Goal: Task Accomplishment & Management: Manage account settings

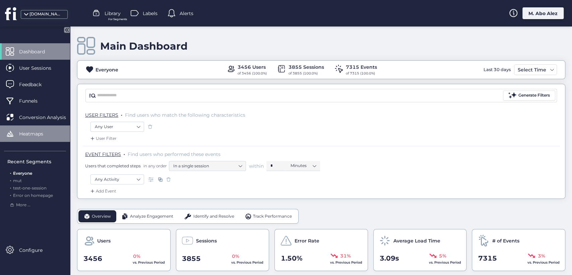
click at [47, 128] on div "Heatmaps" at bounding box center [35, 133] width 70 height 16
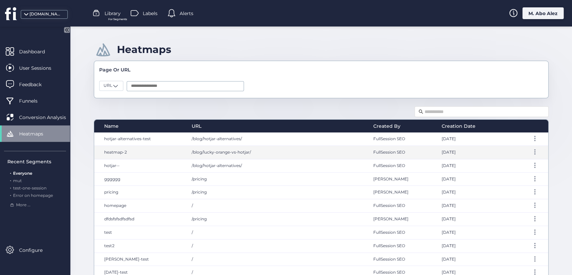
click at [246, 152] on span "/blog/lucky-orange-vs-hotjar/" at bounding box center [221, 151] width 59 height 5
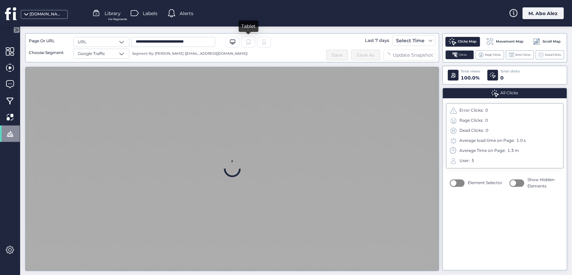
click at [249, 41] on icon "Tablet" at bounding box center [247, 41] width 5 height 5
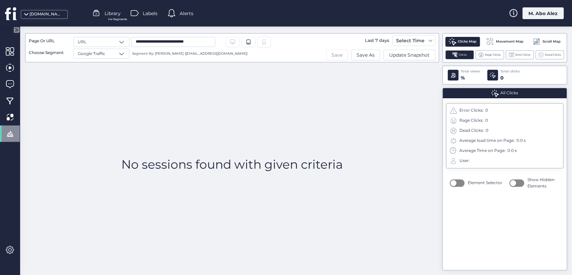
click at [332, 57] on span "Save" at bounding box center [336, 54] width 11 height 7
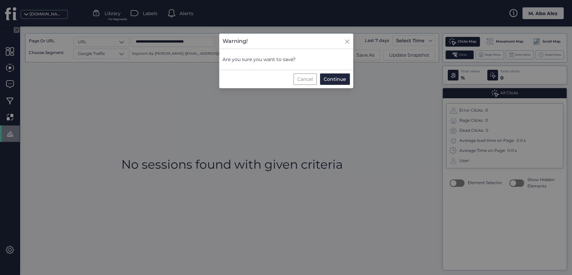
click at [304, 83] on div "Cancel" at bounding box center [304, 78] width 23 height 11
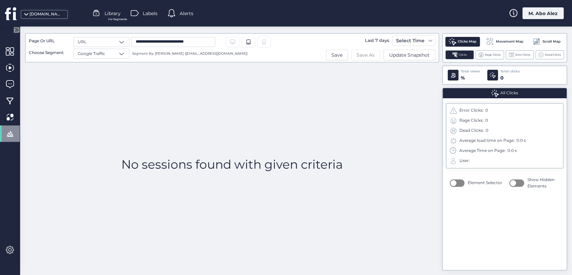
click at [357, 55] on span "Save As" at bounding box center [365, 54] width 18 height 7
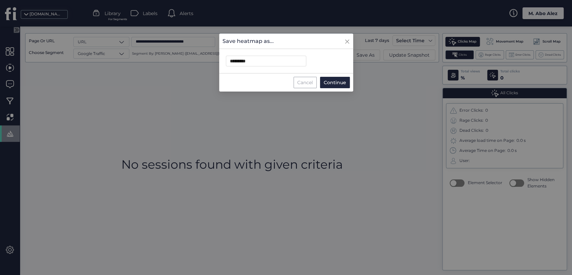
click at [301, 81] on div "Cancel" at bounding box center [304, 82] width 23 height 11
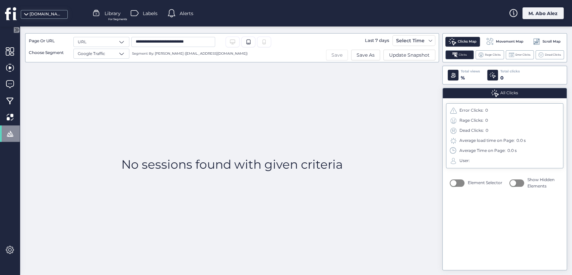
click at [336, 54] on span "Save" at bounding box center [336, 54] width 11 height 7
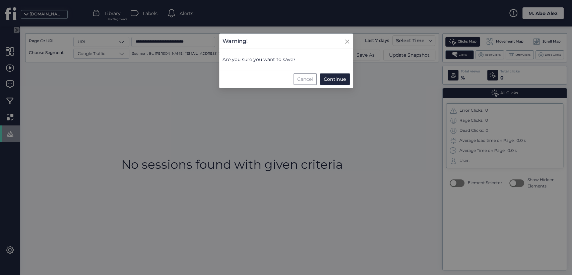
click at [300, 79] on div "Cancel" at bounding box center [304, 78] width 23 height 11
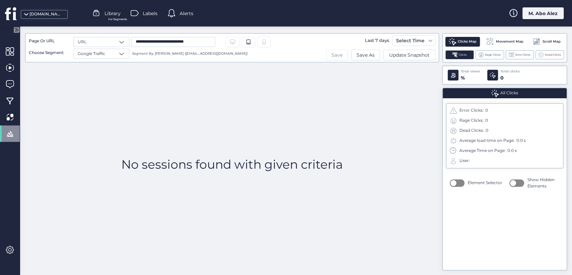
click at [331, 54] on button "Save" at bounding box center [337, 55] width 22 height 11
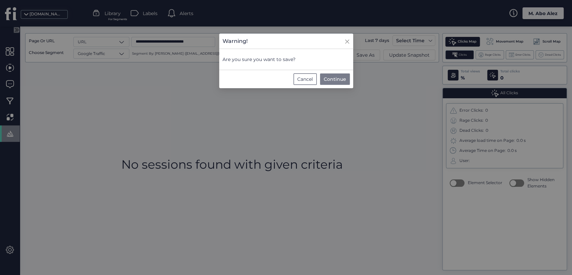
drag, startPoint x: 308, startPoint y: 79, endPoint x: 345, endPoint y: 76, distance: 37.0
click at [308, 79] on div "Cancel" at bounding box center [304, 78] width 23 height 11
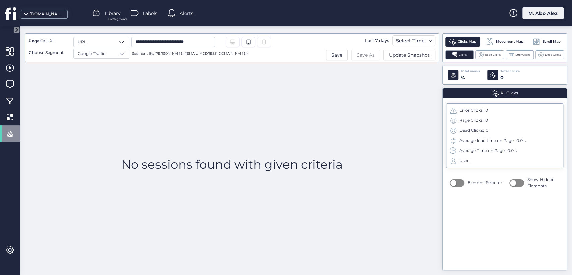
click at [363, 53] on span "Save As" at bounding box center [365, 54] width 18 height 7
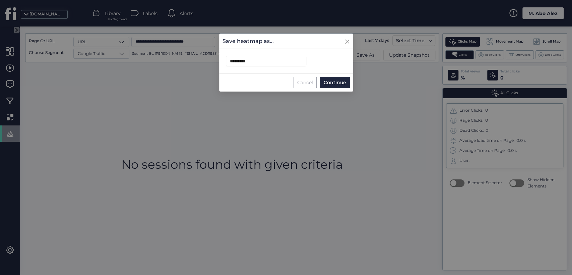
click at [304, 82] on div "Cancel" at bounding box center [304, 82] width 23 height 11
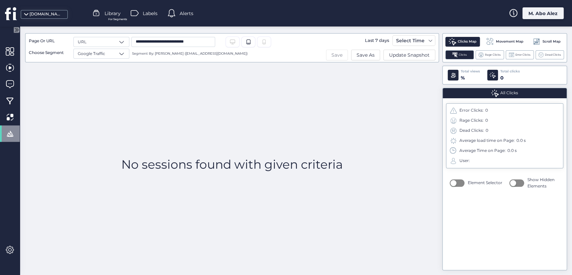
click at [331, 57] on button "Save" at bounding box center [337, 55] width 22 height 11
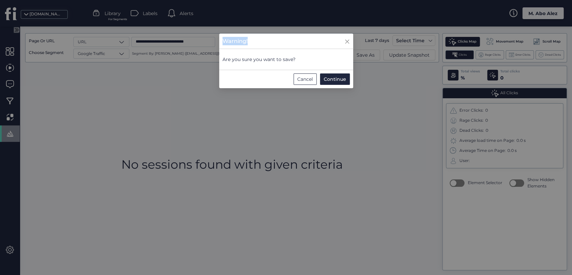
drag, startPoint x: 273, startPoint y: 41, endPoint x: 222, endPoint y: 43, distance: 50.6
click at [222, 43] on div "Warning!" at bounding box center [286, 41] width 134 height 8
click at [303, 83] on div "Cancel" at bounding box center [304, 78] width 23 height 11
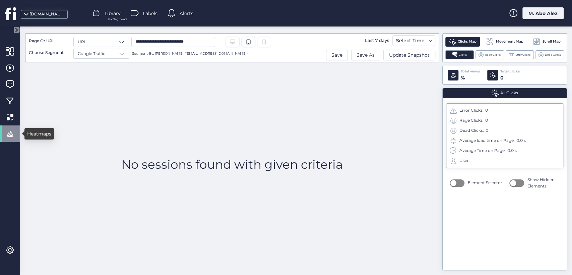
click at [16, 135] on div at bounding box center [10, 133] width 20 height 16
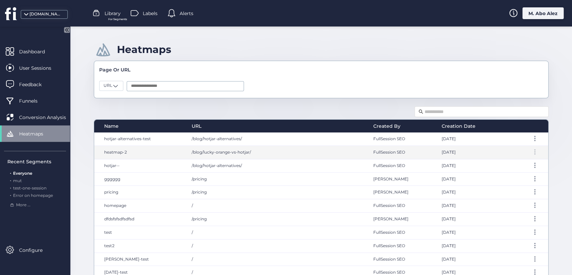
click at [531, 150] on div at bounding box center [534, 151] width 7 height 5
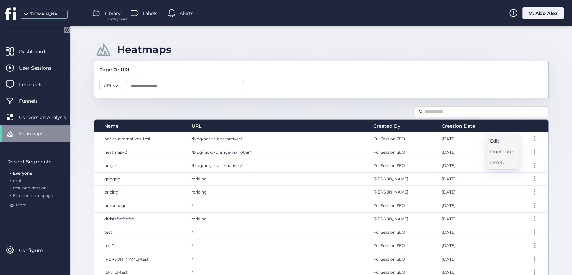
click at [504, 140] on div "Edit" at bounding box center [501, 140] width 23 height 7
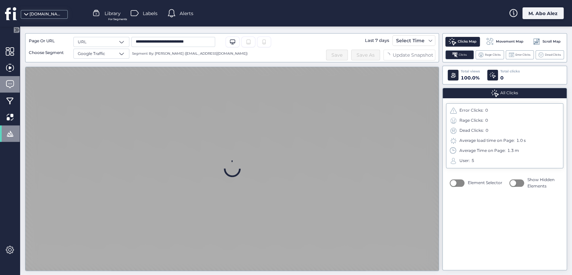
click at [3, 81] on div at bounding box center [10, 84] width 20 height 16
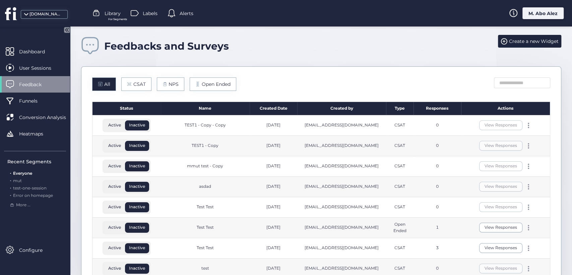
drag, startPoint x: 522, startPoint y: 147, endPoint x: 519, endPoint y: 149, distance: 3.4
click at [527, 148] on span at bounding box center [527, 147] width 1 height 1
click at [487, 135] on div "Edit" at bounding box center [491, 134] width 32 height 7
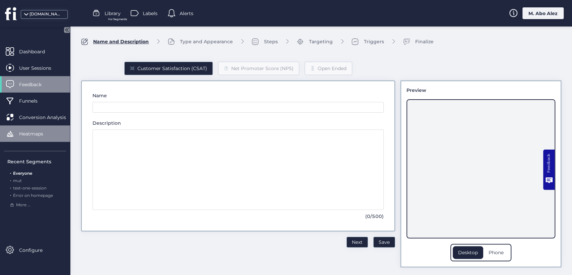
click at [24, 128] on div "Heatmaps" at bounding box center [35, 133] width 70 height 16
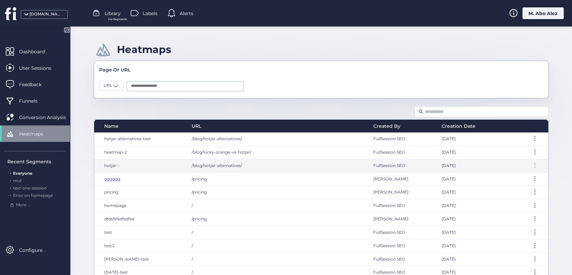
click at [531, 167] on div at bounding box center [534, 164] width 7 height 5
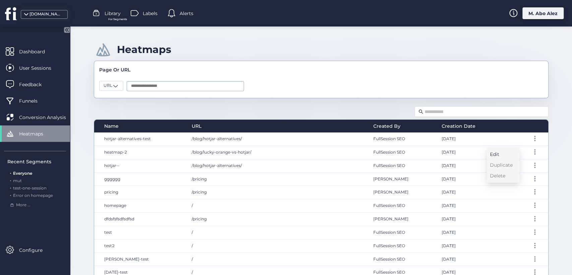
click at [495, 153] on div "Edit" at bounding box center [501, 153] width 23 height 7
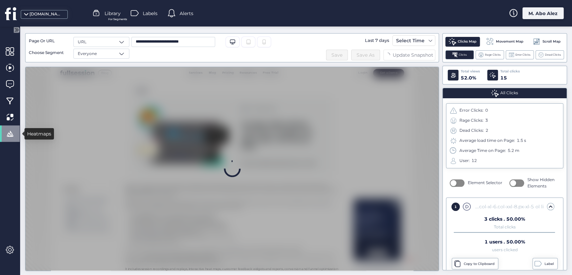
click at [5, 132] on div at bounding box center [10, 133] width 20 height 16
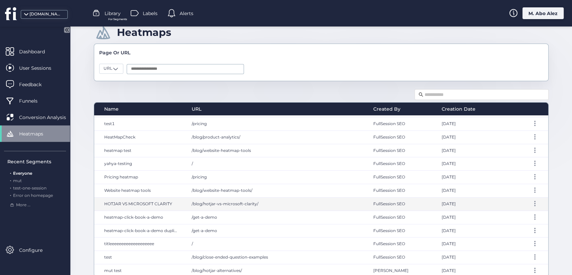
scroll to position [22, 0]
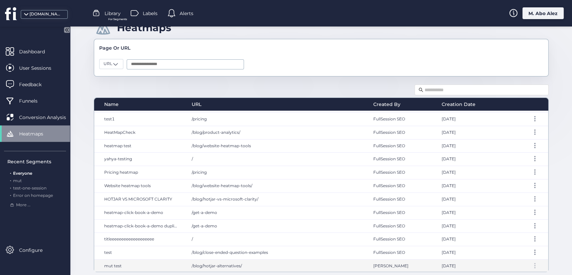
click at [534, 267] on span at bounding box center [534, 267] width 1 height 1
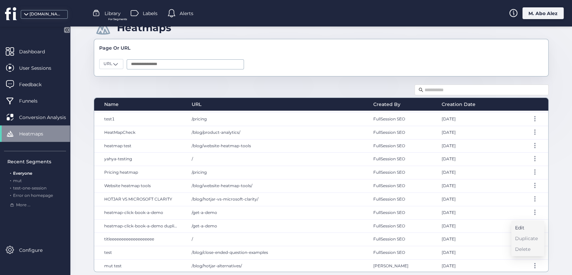
click at [517, 226] on div "Edit" at bounding box center [525, 227] width 23 height 7
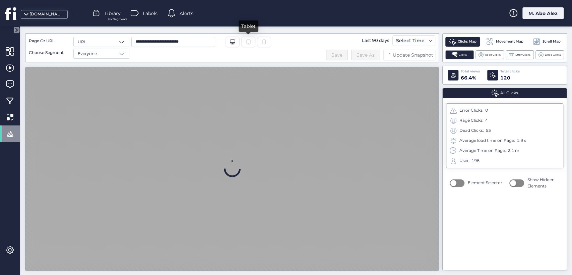
click at [245, 41] on icon "Tablet" at bounding box center [247, 41] width 5 height 5
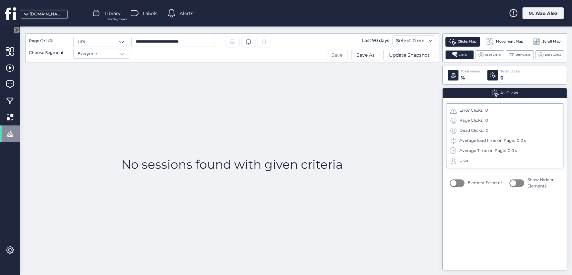
click at [337, 53] on span "Save" at bounding box center [336, 54] width 11 height 7
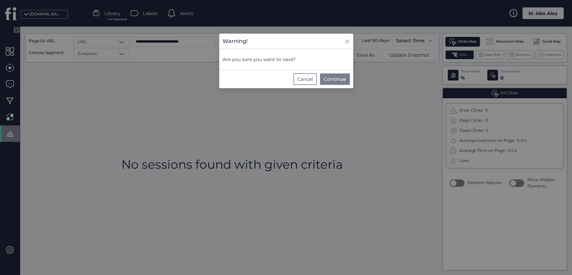
click at [335, 75] on span "Continue" at bounding box center [334, 78] width 22 height 7
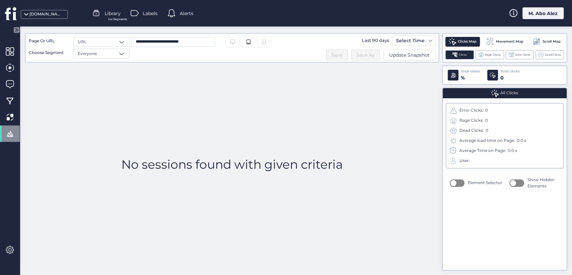
click at [11, 136] on span at bounding box center [10, 133] width 8 height 8
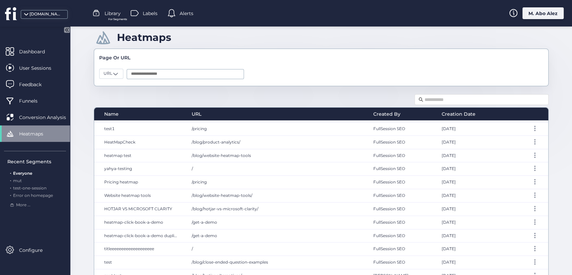
scroll to position [22, 0]
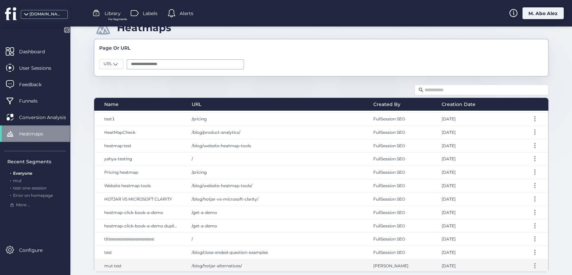
click at [416, 265] on div "[PERSON_NAME]" at bounding box center [400, 265] width 68 height 13
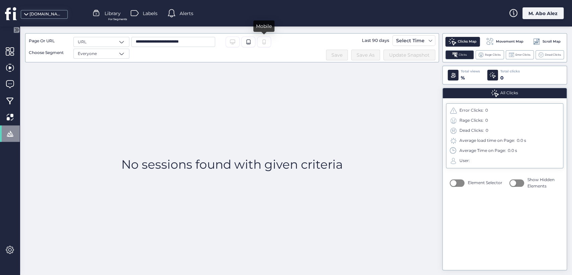
click at [260, 40] on div at bounding box center [264, 41] width 14 height 11
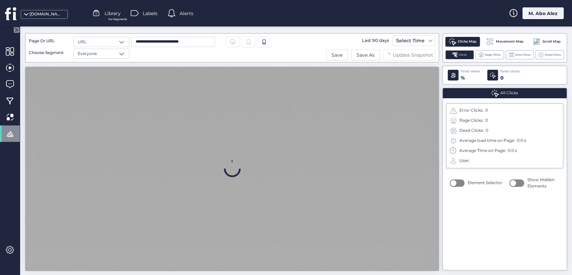
click at [102, 55] on div "Everyone" at bounding box center [101, 54] width 56 height 10
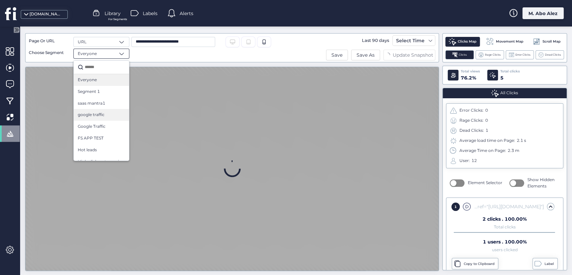
click at [96, 117] on span "google traffic" at bounding box center [91, 114] width 27 height 6
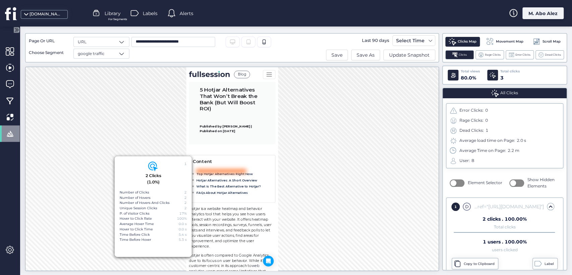
scroll to position [146, 0]
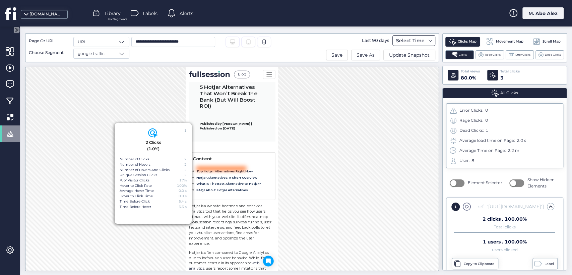
click at [419, 38] on div "Select Time" at bounding box center [410, 40] width 32 height 8
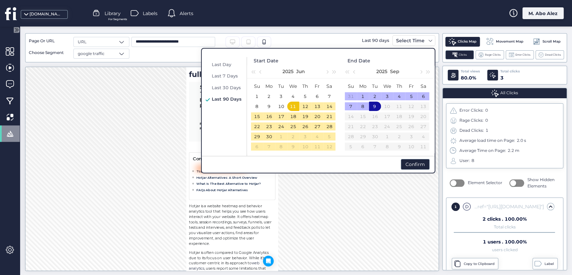
scroll to position [146, 0]
click at [224, 85] on span "Last 30 Days" at bounding box center [226, 87] width 29 height 5
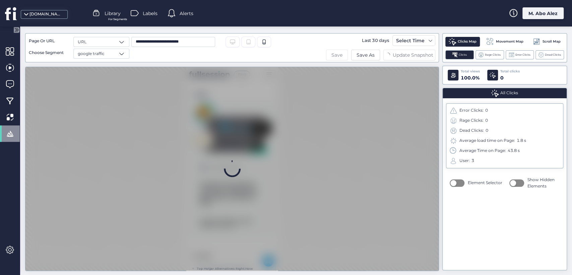
scroll to position [0, 0]
click at [343, 56] on button "Save" at bounding box center [337, 55] width 22 height 11
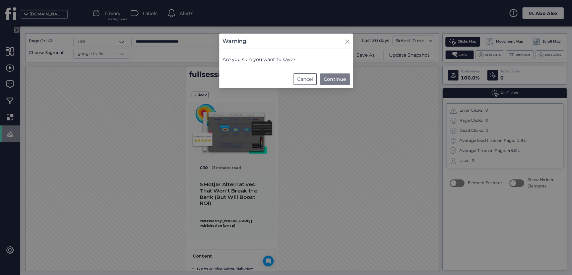
click at [332, 81] on span "Continue" at bounding box center [334, 78] width 22 height 7
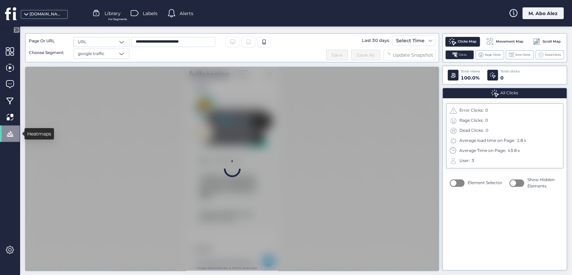
scroll to position [0, 0]
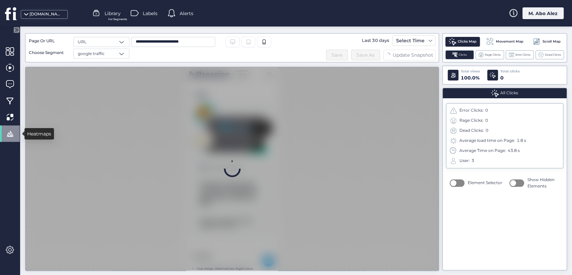
click at [13, 137] on span at bounding box center [10, 133] width 8 height 8
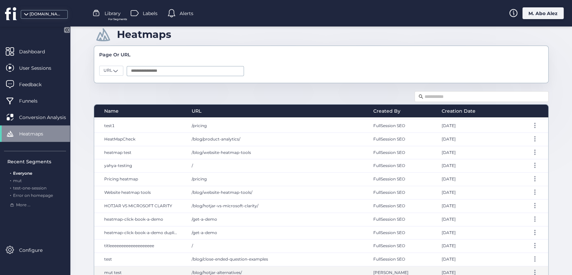
scroll to position [22, 0]
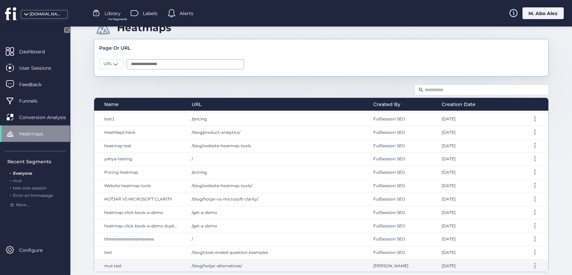
click at [437, 267] on div "Aug 31, 2025" at bounding box center [468, 265] width 68 height 13
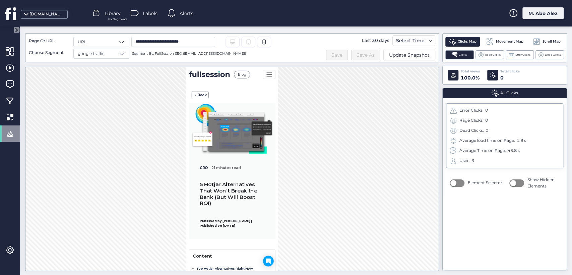
click at [250, 42] on icon at bounding box center [248, 42] width 4 height 5
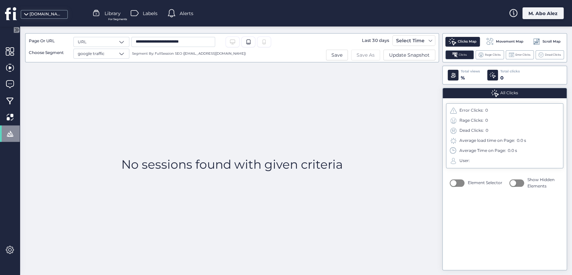
click at [366, 57] on span "Save As" at bounding box center [365, 54] width 18 height 7
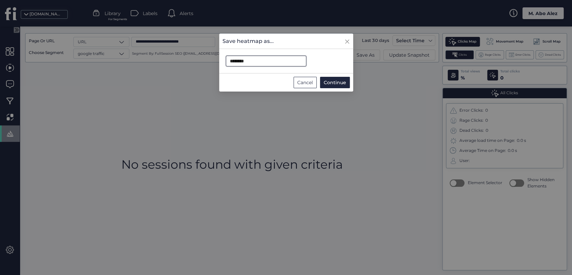
click at [268, 65] on input "********" at bounding box center [266, 61] width 80 height 11
type input "*********"
click at [331, 80] on span "Continue" at bounding box center [334, 82] width 22 height 7
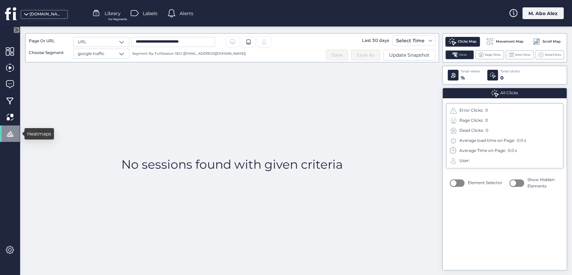
click at [14, 130] on div at bounding box center [10, 133] width 20 height 16
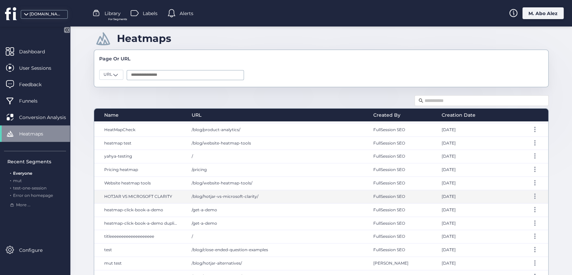
scroll to position [22, 0]
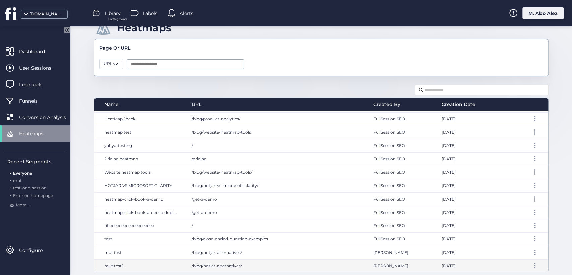
click at [358, 263] on div "/blog/hotjar-alternatives/" at bounding box center [275, 265] width 181 height 13
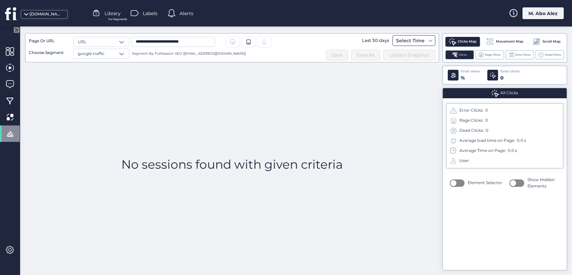
click at [431, 36] on div "Select Time" at bounding box center [413, 40] width 43 height 11
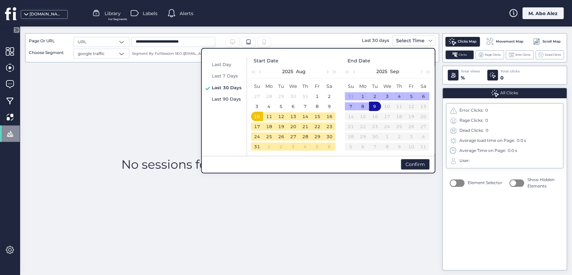
click at [236, 99] on span "Last 90 Days" at bounding box center [226, 98] width 29 height 5
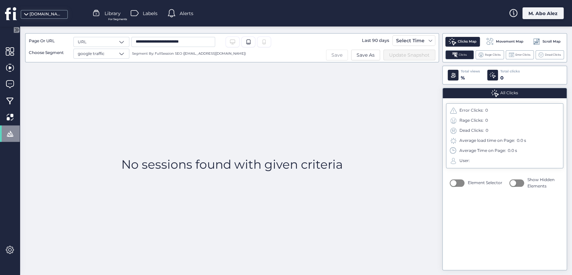
click at [345, 51] on button "Save" at bounding box center [337, 55] width 22 height 11
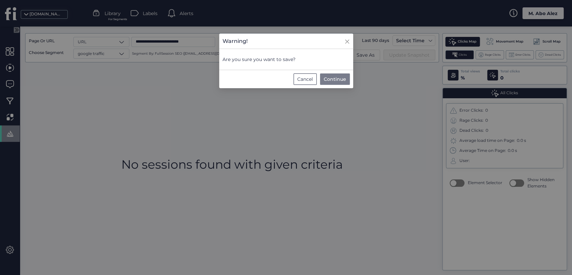
click at [334, 80] on span "Continue" at bounding box center [334, 78] width 22 height 7
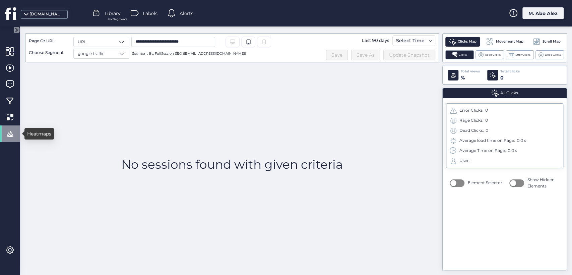
click at [2, 134] on div at bounding box center [10, 133] width 20 height 16
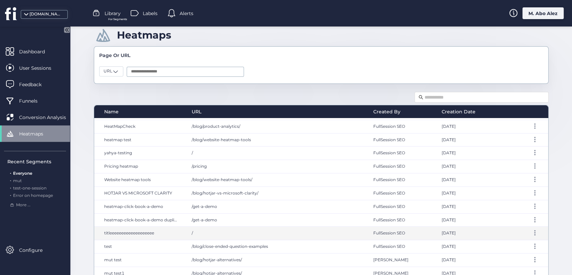
scroll to position [22, 0]
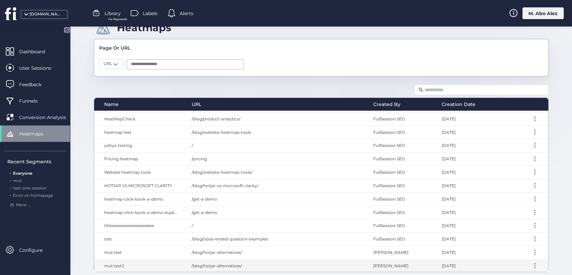
click at [333, 260] on div "/blog/hotjar-alternatives/" at bounding box center [275, 265] width 181 height 13
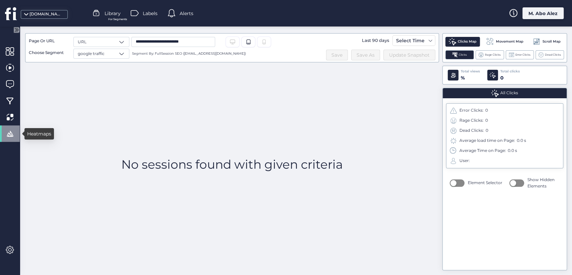
click at [16, 132] on div at bounding box center [10, 133] width 20 height 16
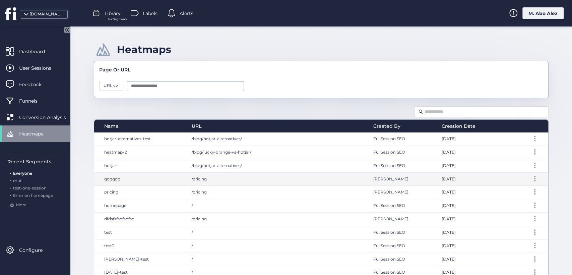
click at [529, 180] on div at bounding box center [526, 178] width 46 height 13
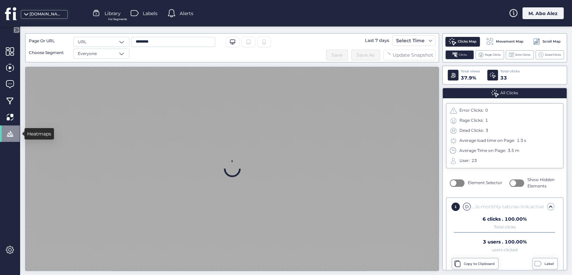
click at [0, 135] on div at bounding box center [10, 133] width 20 height 16
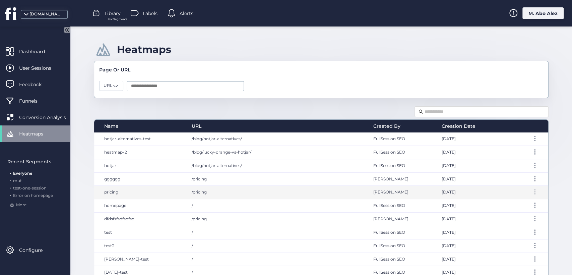
click at [531, 193] on div at bounding box center [534, 191] width 7 height 5
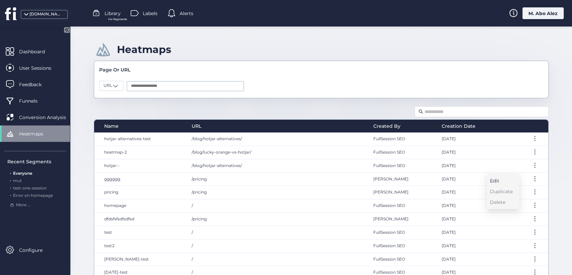
click at [493, 178] on div "Edit" at bounding box center [501, 180] width 23 height 7
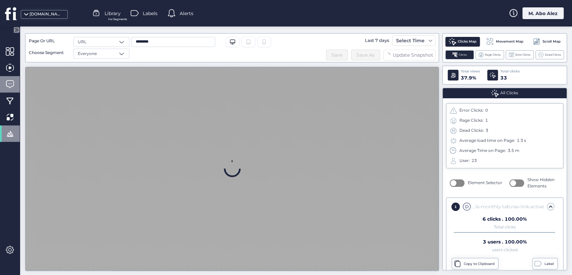
click at [3, 86] on div at bounding box center [10, 84] width 20 height 16
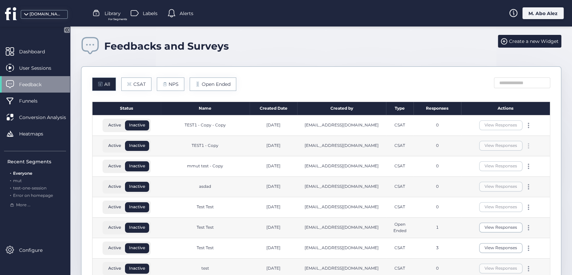
click at [525, 145] on div at bounding box center [528, 145] width 7 height 5
click at [482, 134] on div "Edit" at bounding box center [491, 134] width 32 height 7
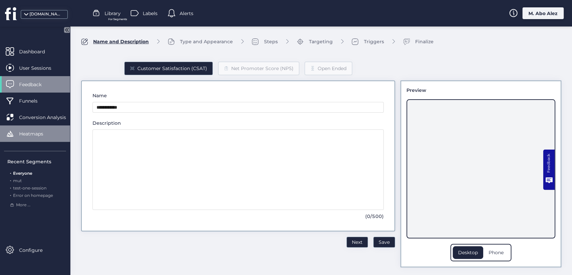
click at [29, 138] on div "Heatmaps" at bounding box center [35, 133] width 70 height 16
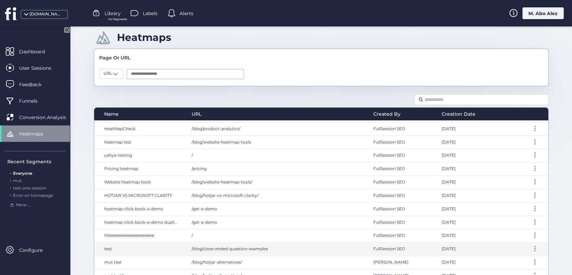
scroll to position [22, 0]
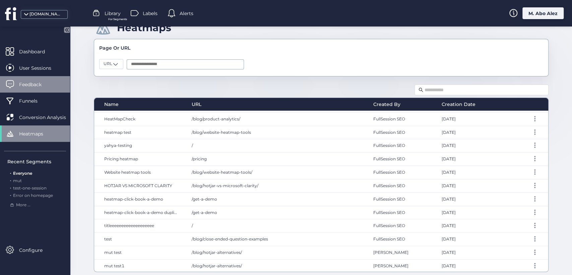
click at [41, 78] on div "Feedback" at bounding box center [35, 84] width 70 height 16
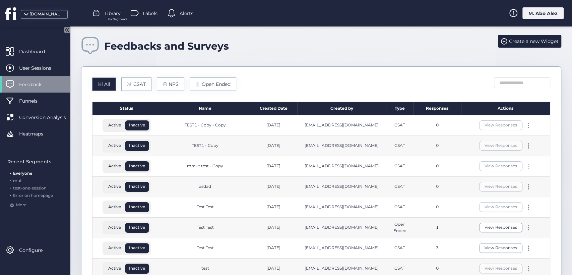
click at [525, 167] on div at bounding box center [528, 165] width 7 height 5
click at [486, 153] on div "Edit" at bounding box center [491, 154] width 32 height 7
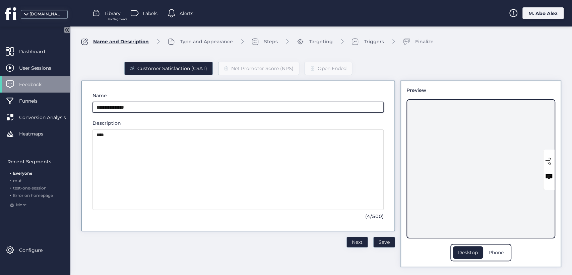
click at [176, 107] on input "**********" at bounding box center [237, 107] width 291 height 11
type input "**********"
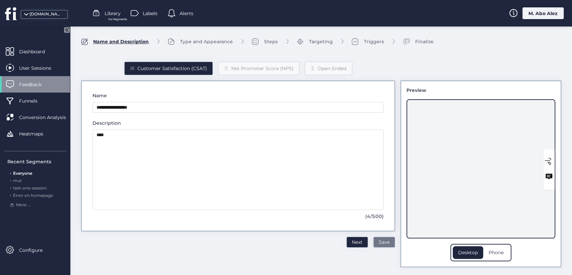
click at [378, 242] on span "Save" at bounding box center [383, 241] width 11 height 7
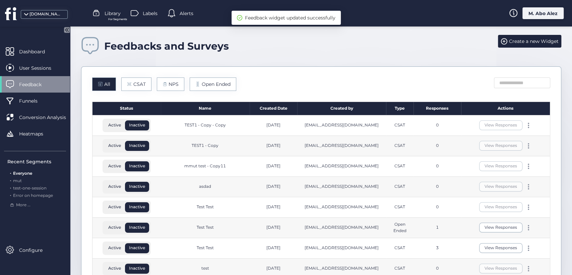
click at [245, 163] on div "mmut test - Copy11" at bounding box center [205, 166] width 89 height 20
click at [527, 163] on span at bounding box center [527, 163] width 1 height 1
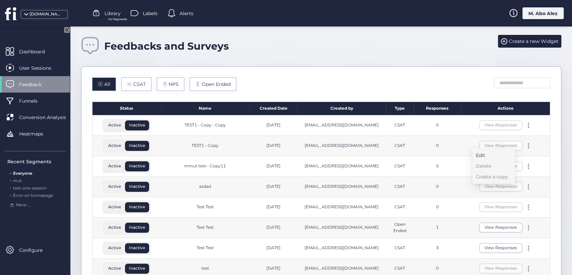
click at [498, 153] on div "Edit" at bounding box center [491, 154] width 32 height 7
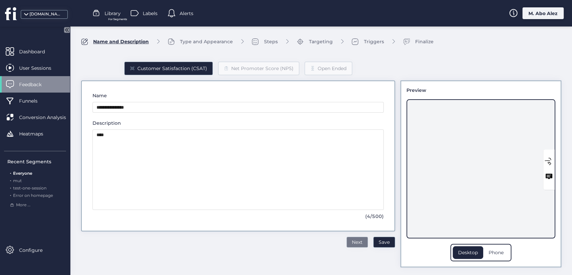
click at [353, 240] on span "Next" at bounding box center [357, 241] width 11 height 7
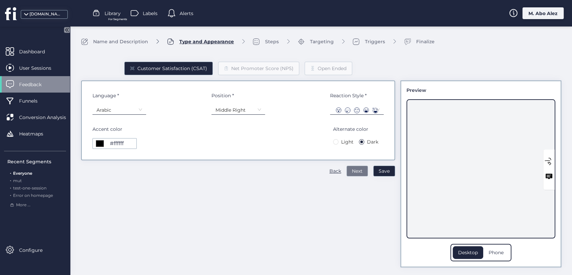
click at [352, 172] on span "Next" at bounding box center [357, 170] width 11 height 7
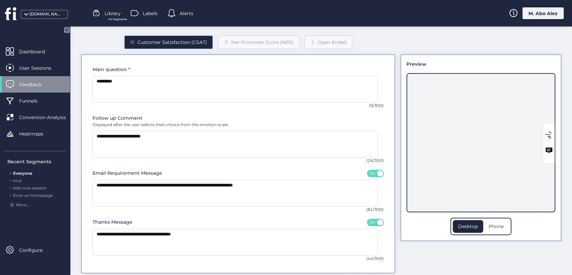
scroll to position [51, 0]
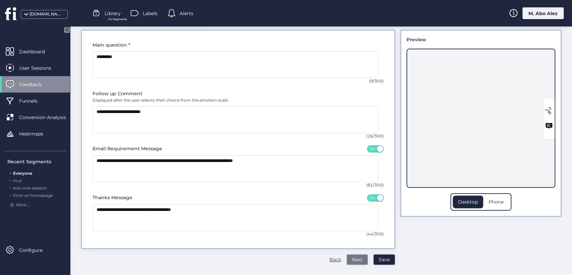
click at [352, 259] on span "Next" at bounding box center [357, 258] width 11 height 7
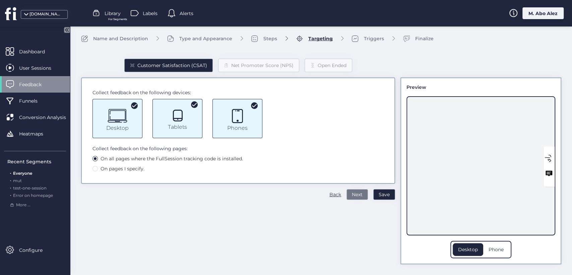
scroll to position [3, 0]
click at [352, 193] on span "Next" at bounding box center [357, 194] width 11 height 7
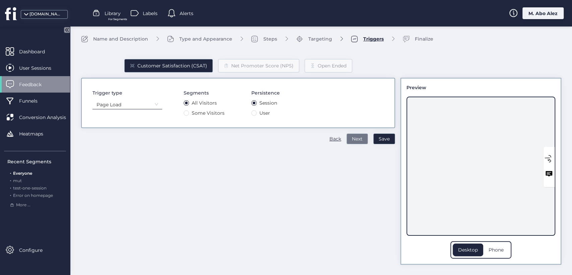
click at [354, 138] on span "Next" at bounding box center [357, 138] width 11 height 7
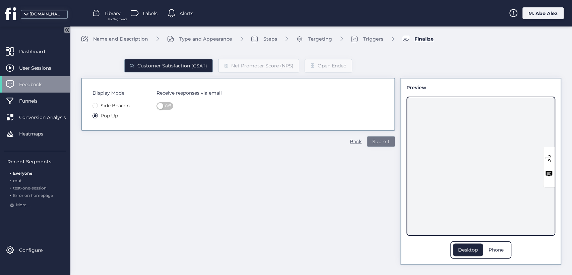
click at [372, 143] on span "Submit" at bounding box center [380, 141] width 17 height 7
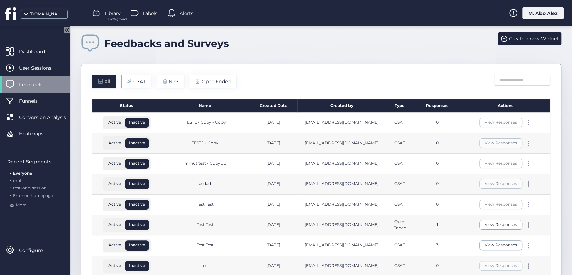
click at [227, 162] on div "mmut test - Copy11" at bounding box center [205, 163] width 89 height 20
click at [527, 165] on span at bounding box center [527, 165] width 1 height 1
click at [418, 193] on div "0" at bounding box center [437, 184] width 48 height 20
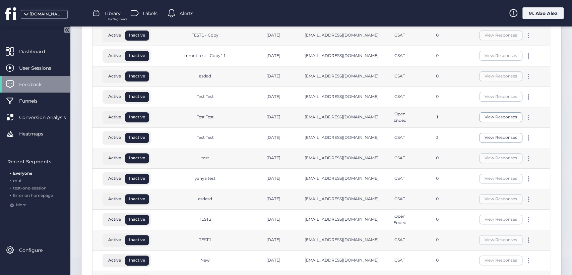
scroll to position [114, 0]
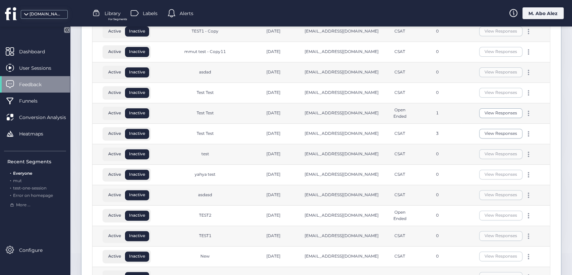
click at [541, 14] on div "M. Abo Alez" at bounding box center [542, 13] width 41 height 12
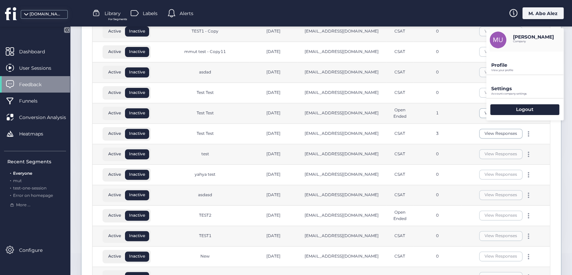
click at [507, 56] on div "Profile View your profile" at bounding box center [524, 63] width 77 height 23
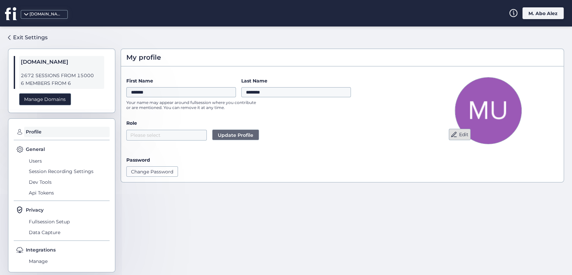
click at [454, 137] on button "Edit" at bounding box center [459, 134] width 22 height 11
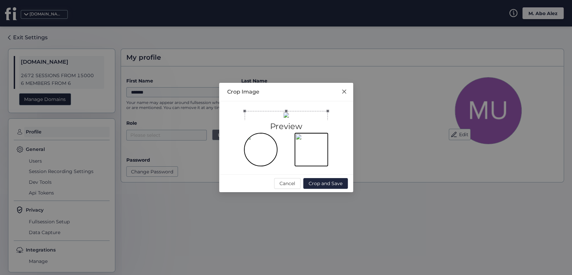
drag, startPoint x: 280, startPoint y: 121, endPoint x: 275, endPoint y: 105, distance: 17.1
click at [275, 111] on div at bounding box center [285, 152] width 83 height 83
click at [321, 187] on span "Crop and Save" at bounding box center [325, 182] width 34 height 7
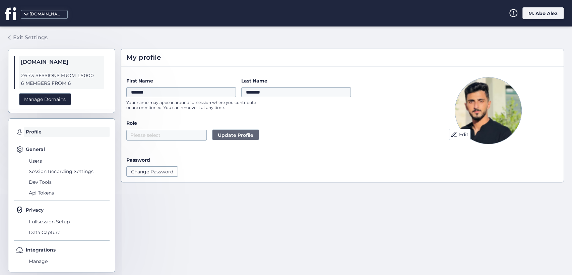
click at [35, 34] on div "Exit Settings" at bounding box center [30, 37] width 34 height 8
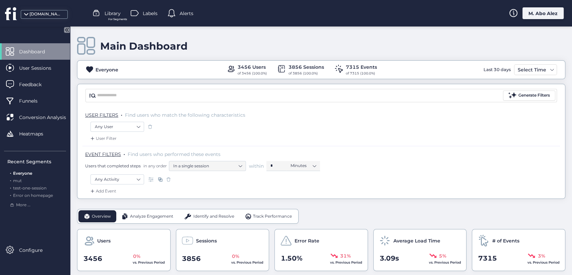
click at [536, 11] on div "M. Abo Alez" at bounding box center [542, 13] width 41 height 12
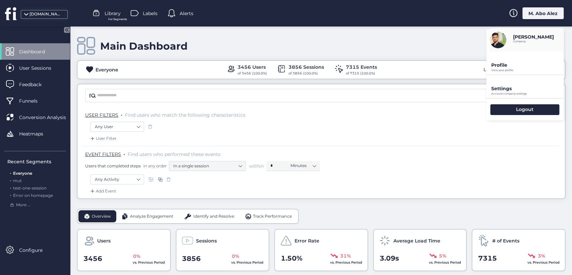
click at [504, 115] on div "Logout" at bounding box center [524, 109] width 77 height 22
click at [501, 110] on div "Logout" at bounding box center [524, 109] width 69 height 11
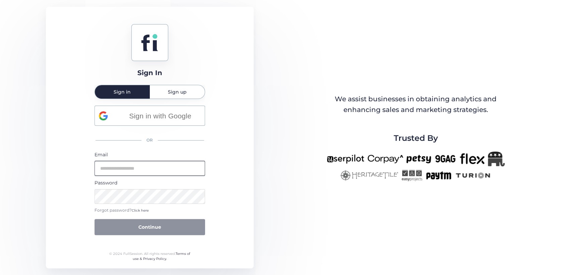
click at [140, 169] on input "email" at bounding box center [149, 168] width 110 height 15
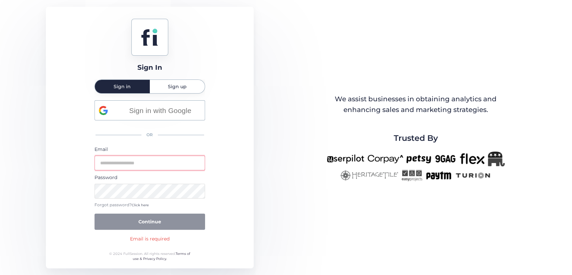
type input "**********"
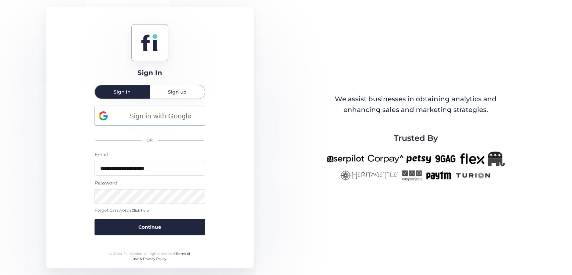
click at [94, 219] on button "Continue" at bounding box center [149, 227] width 110 height 16
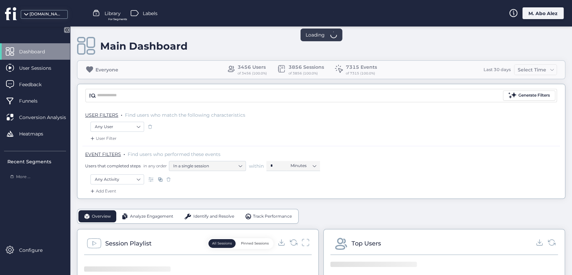
click at [550, 7] on div "M. Abo Alez" at bounding box center [542, 13] width 41 height 12
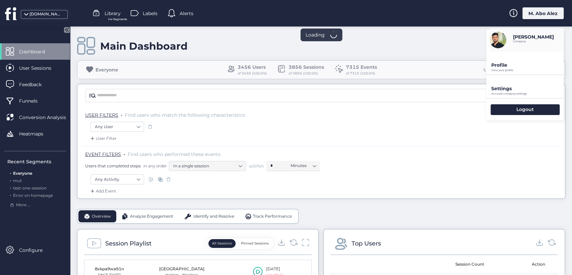
click at [548, 11] on div "M. Abo Alez" at bounding box center [542, 13] width 41 height 12
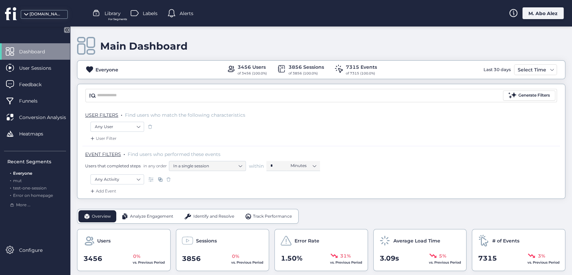
click at [534, 16] on div "M. Abo Alez" at bounding box center [542, 13] width 41 height 12
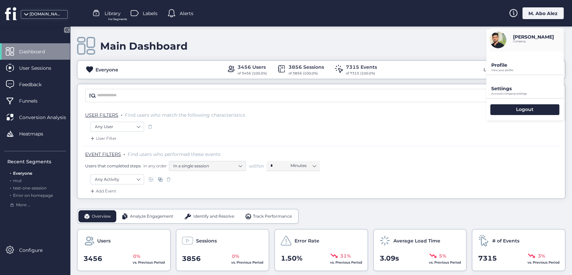
click at [516, 62] on div "Profile View your profile" at bounding box center [524, 63] width 77 height 23
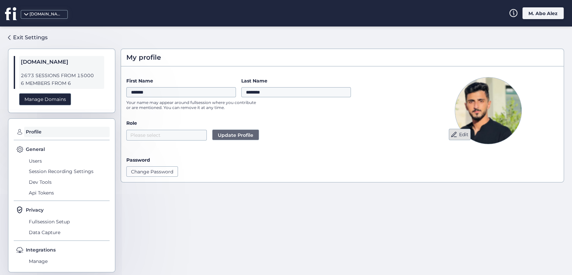
click at [448, 137] on button "Edit" at bounding box center [459, 134] width 22 height 11
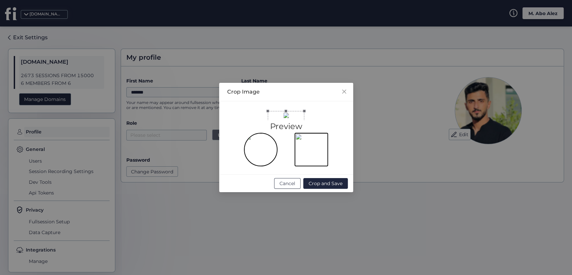
click at [295, 187] on span "Cancel" at bounding box center [287, 182] width 16 height 7
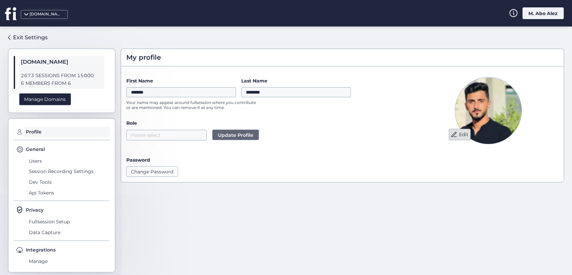
click at [453, 130] on button "Edit" at bounding box center [459, 134] width 22 height 11
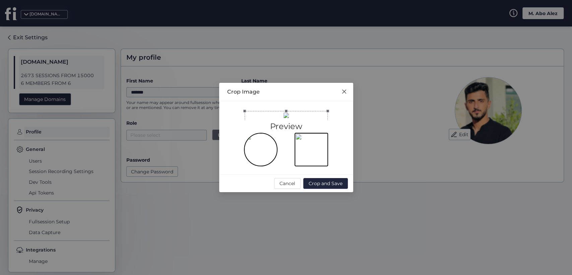
drag, startPoint x: 258, startPoint y: 122, endPoint x: 250, endPoint y: 91, distance: 31.6
click at [250, 111] on div at bounding box center [285, 152] width 83 height 83
drag, startPoint x: 327, startPoint y: 148, endPoint x: 304, endPoint y: 136, distance: 25.9
click at [304, 118] on div at bounding box center [286, 114] width 115 height 7
drag, startPoint x: 303, startPoint y: 122, endPoint x: 347, endPoint y: 162, distance: 59.5
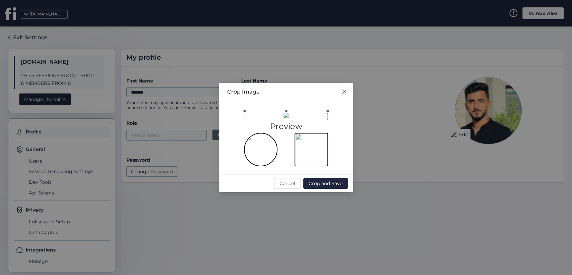
click at [347, 162] on div "Preview" at bounding box center [286, 137] width 134 height 73
click at [318, 187] on span "Crop and Save" at bounding box center [325, 182] width 34 height 7
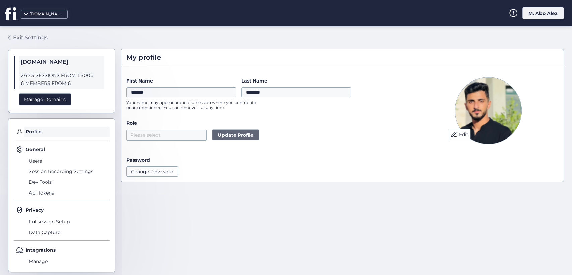
click at [25, 40] on div "Exit Settings" at bounding box center [30, 37] width 34 height 8
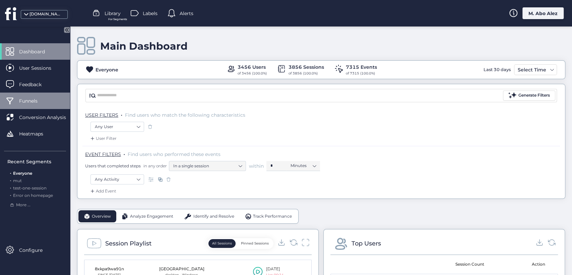
click at [44, 104] on span "Funnels" at bounding box center [33, 100] width 28 height 7
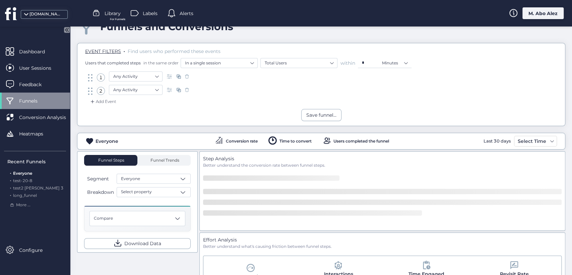
scroll to position [37, 0]
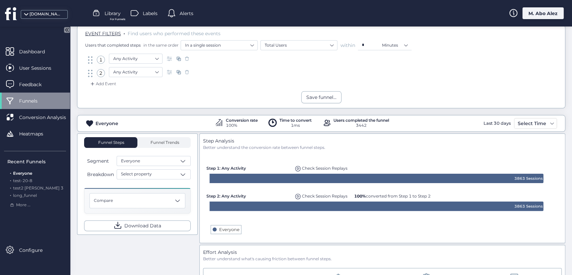
click at [329, 195] on span "Check Session Replays" at bounding box center [325, 195] width 46 height 5
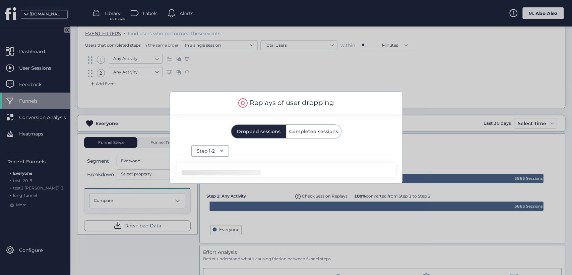
click at [316, 127] on span "Completed sessions" at bounding box center [313, 131] width 49 height 13
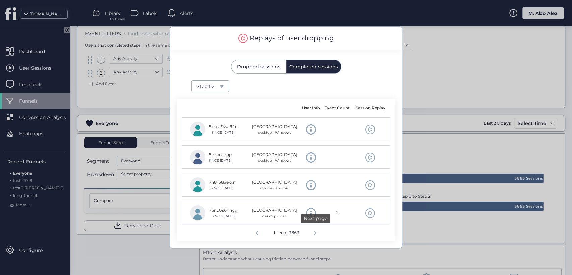
click at [313, 231] on span "Next page" at bounding box center [315, 232] width 16 height 16
click at [311, 236] on span "Next page" at bounding box center [315, 232] width 16 height 16
click at [320, 231] on span "Next page" at bounding box center [316, 232] width 16 height 16
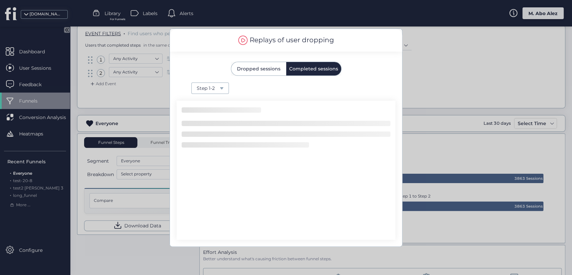
click at [264, 72] on span "Dropped sessions" at bounding box center [259, 68] width 44 height 13
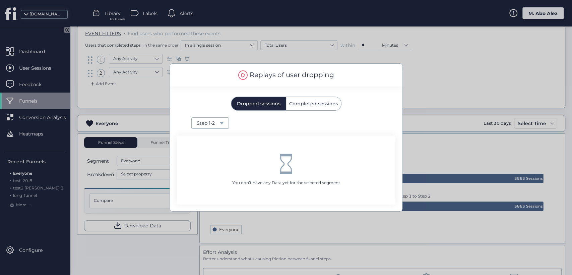
click at [329, 101] on span "Completed sessions" at bounding box center [313, 103] width 49 height 5
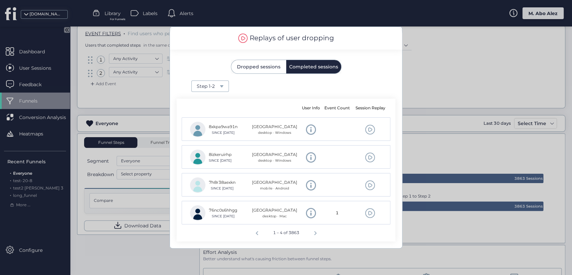
click at [429, 102] on div at bounding box center [286, 137] width 572 height 275
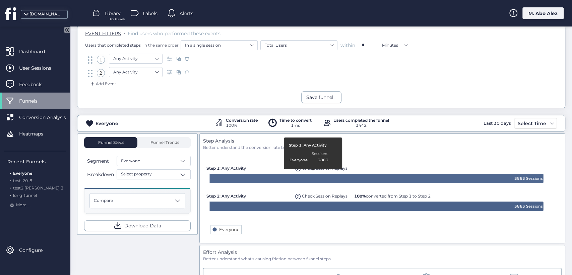
click at [310, 169] on span "Check Session Replays" at bounding box center [325, 167] width 46 height 5
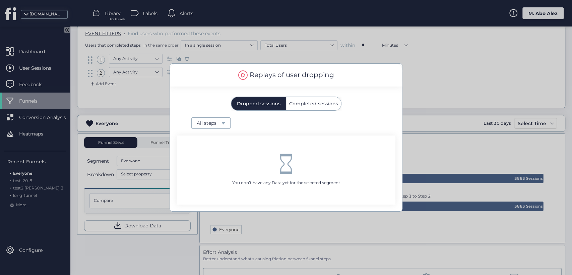
click at [312, 107] on span "Completed sessions" at bounding box center [313, 103] width 49 height 13
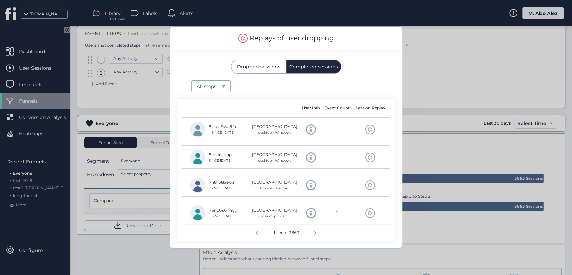
click at [434, 154] on div at bounding box center [286, 137] width 572 height 275
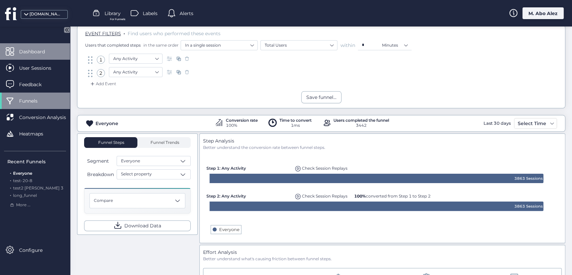
click at [57, 46] on div "Dashboard" at bounding box center [35, 51] width 70 height 16
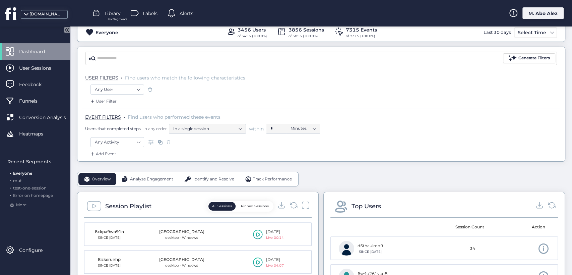
click at [64, 31] on icon at bounding box center [67, 30] width 6 height 6
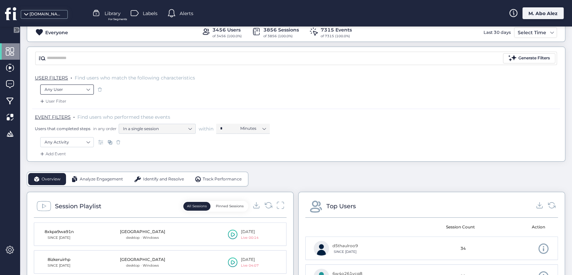
click at [80, 88] on nz-select-item "Any User" at bounding box center [67, 89] width 45 height 10
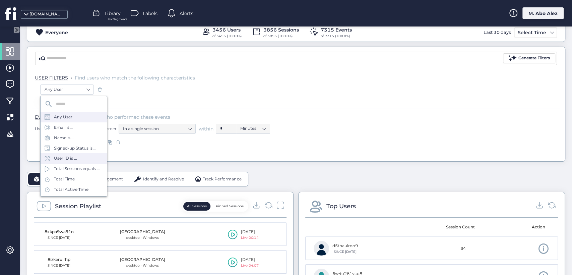
click at [85, 155] on div "User ID is ..." at bounding box center [74, 158] width 66 height 10
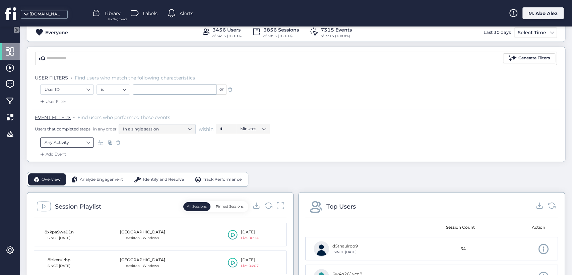
click at [88, 144] on nz-select-item "Any Activity" at bounding box center [67, 142] width 45 height 10
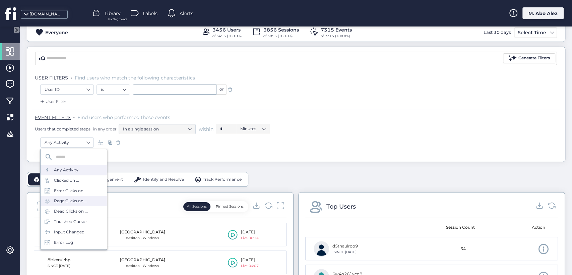
click at [80, 197] on div "Rage Clicks on ..." at bounding box center [74, 201] width 66 height 10
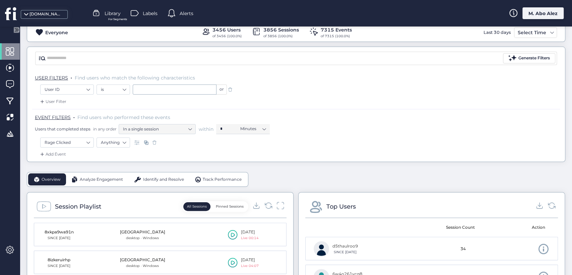
click at [48, 151] on div "Add Event" at bounding box center [52, 154] width 27 height 7
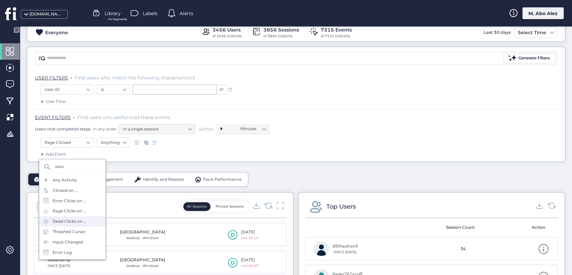
click at [79, 225] on div "Dead Clicks on ..." at bounding box center [72, 221] width 66 height 10
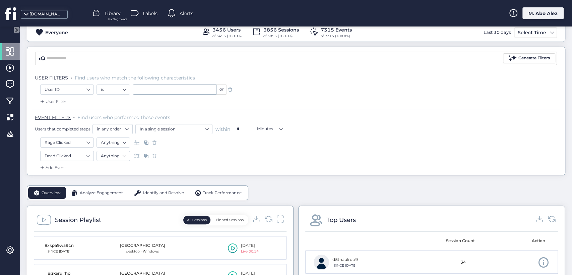
click at [60, 98] on div "User Filter" at bounding box center [52, 101] width 27 height 7
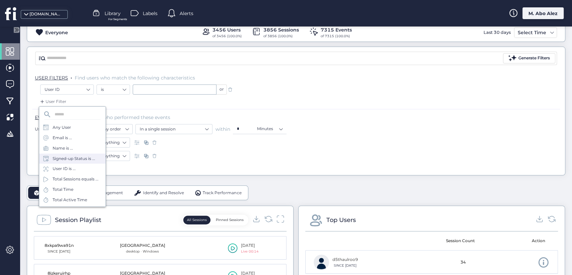
click at [76, 156] on div "Signed-up Status is ..." at bounding box center [74, 158] width 43 height 6
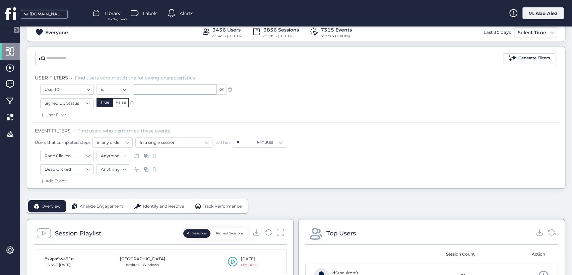
click at [56, 181] on div "Add Event" at bounding box center [52, 180] width 27 height 7
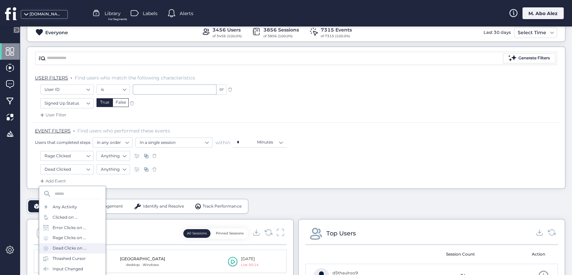
click at [78, 250] on div "Dead Clicks on ..." at bounding box center [70, 248] width 34 height 6
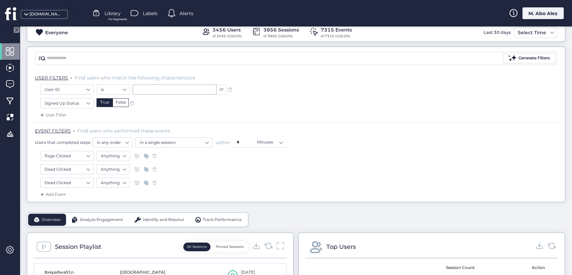
click at [59, 115] on div "User Filter" at bounding box center [52, 114] width 27 height 7
click at [67, 142] on div "Any User" at bounding box center [62, 141] width 18 height 6
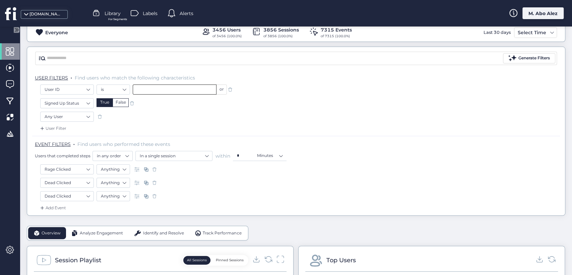
click at [150, 87] on input "text" at bounding box center [175, 89] width 84 height 10
type input "*"
click at [77, 120] on nz-select-item "Any User" at bounding box center [67, 116] width 45 height 10
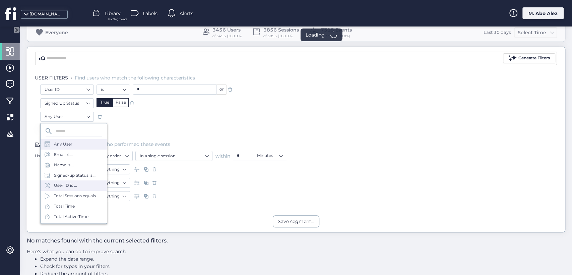
click at [85, 182] on div "User ID is ..." at bounding box center [74, 185] width 66 height 10
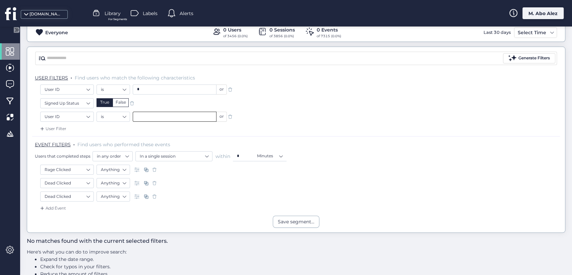
click at [155, 117] on input "text" at bounding box center [175, 116] width 84 height 10
type input "*"
click at [113, 165] on nz-select-item "Anything" at bounding box center [113, 169] width 25 height 10
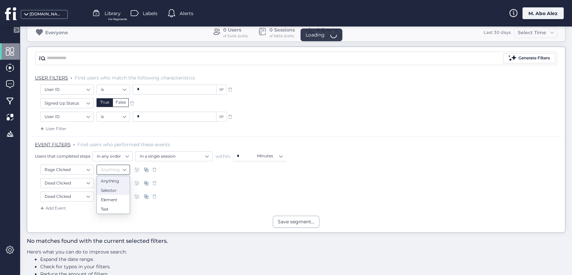
click at [116, 193] on nz-option-item "Selector" at bounding box center [113, 189] width 33 height 9
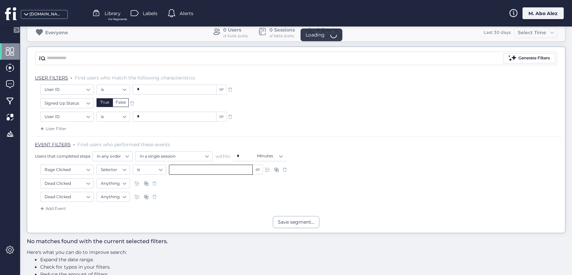
click at [206, 168] on input "text" at bounding box center [211, 169] width 84 height 10
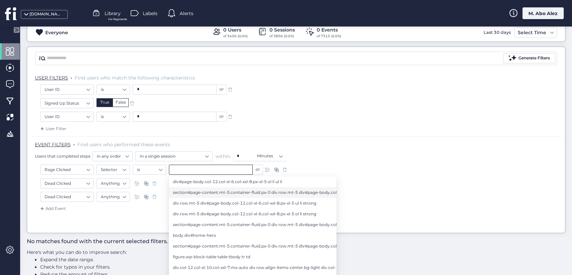
click at [197, 190] on span "section#page-content.mt-5.container-fluid.px-0 div.row.mt-5 div#page-body.col-1…" at bounding box center [286, 192] width 227 height 7
type input "**********"
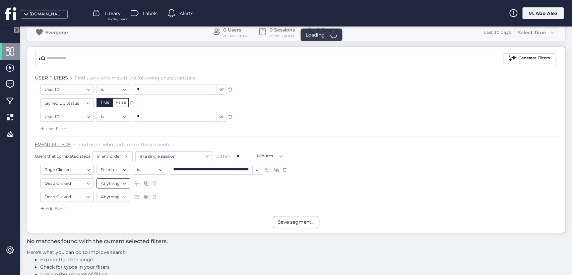
click at [108, 181] on nz-select-item "Anything" at bounding box center [113, 183] width 25 height 10
click at [121, 228] on div "Anything Selector Element Text" at bounding box center [112, 208] width 33 height 41
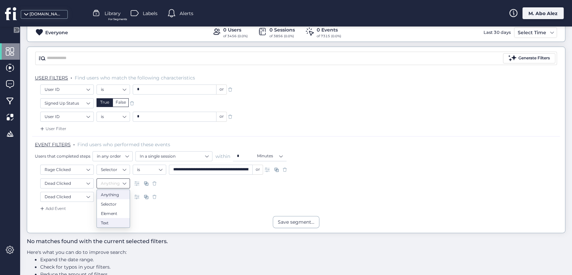
click at [118, 220] on div "Text" at bounding box center [113, 222] width 25 height 5
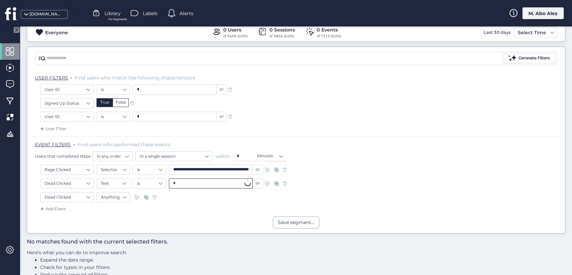
click at [195, 184] on input "*" at bounding box center [211, 183] width 84 height 10
type input "*"
click at [118, 199] on nz-select-item "Anything" at bounding box center [113, 197] width 25 height 10
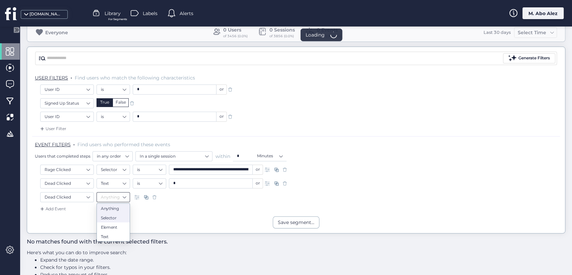
click at [114, 219] on nz-option-item "Selector" at bounding box center [113, 217] width 33 height 9
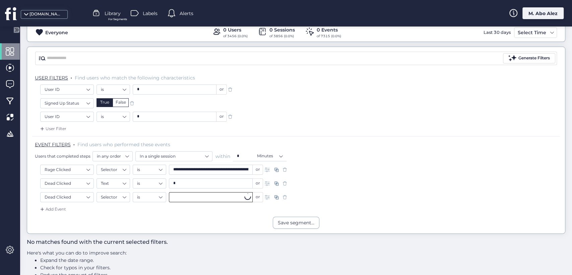
click at [194, 197] on input "text" at bounding box center [211, 197] width 84 height 10
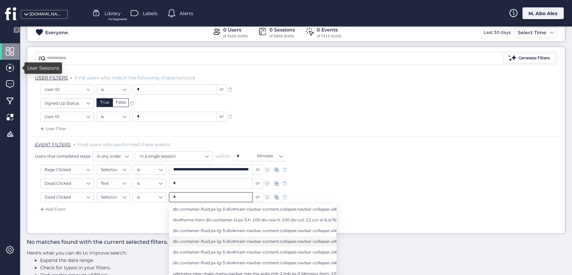
click at [190, 239] on span "div.container-fluid.px-lg-5 div#main-navbar-content.collapse.navbar-collapse ul…" at bounding box center [477, 240] width 608 height 7
type input "**********"
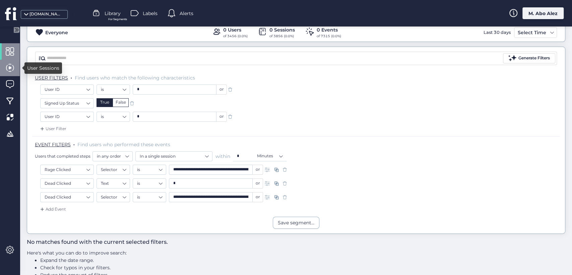
click at [11, 69] on span at bounding box center [10, 68] width 8 height 8
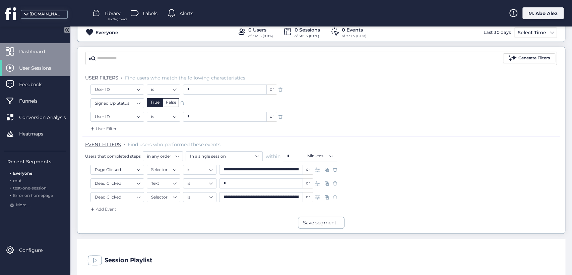
click at [27, 54] on span "Dashboard" at bounding box center [37, 51] width 36 height 7
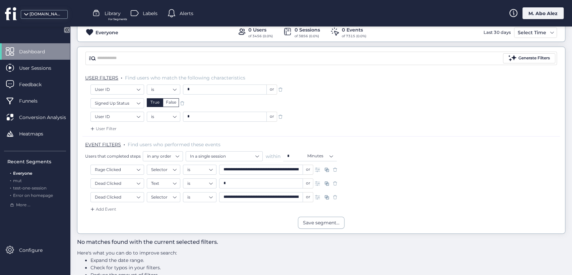
click at [66, 30] on icon at bounding box center [66, 29] width 2 height 3
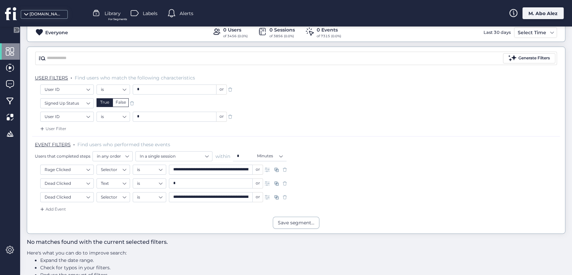
click at [288, 198] on div at bounding box center [276, 197] width 27 height 10
click at [284, 196] on span at bounding box center [284, 197] width 7 height 7
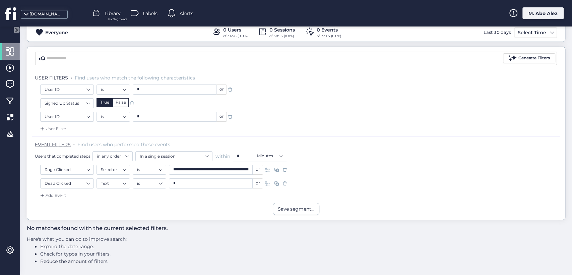
click at [287, 182] on span at bounding box center [284, 183] width 7 height 7
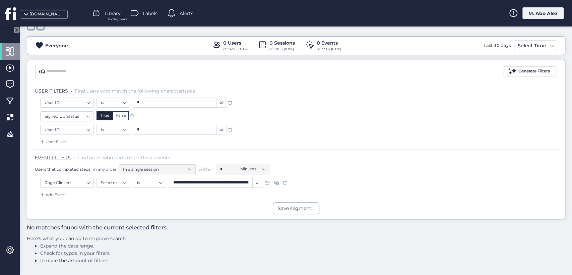
click at [284, 183] on span at bounding box center [284, 182] width 7 height 7
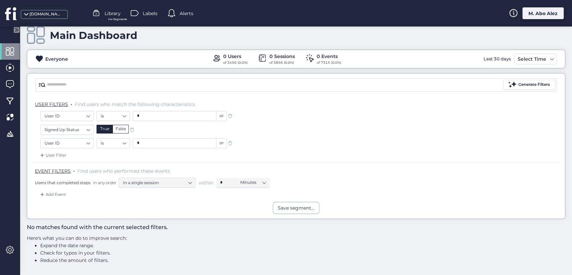
click at [230, 144] on span at bounding box center [230, 143] width 7 height 7
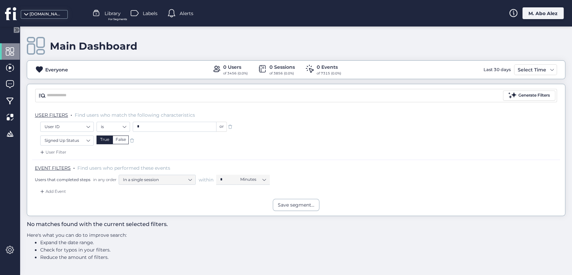
click at [133, 140] on span at bounding box center [132, 140] width 7 height 7
drag, startPoint x: 231, startPoint y: 128, endPoint x: 189, endPoint y: 161, distance: 54.2
click at [231, 128] on span at bounding box center [230, 126] width 7 height 7
click at [57, 191] on div "Add Event" at bounding box center [52, 191] width 27 height 7
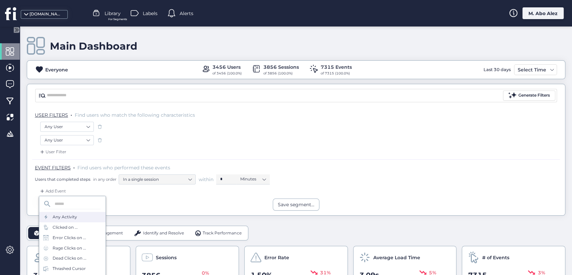
click at [80, 220] on div "Any Activity" at bounding box center [72, 217] width 66 height 10
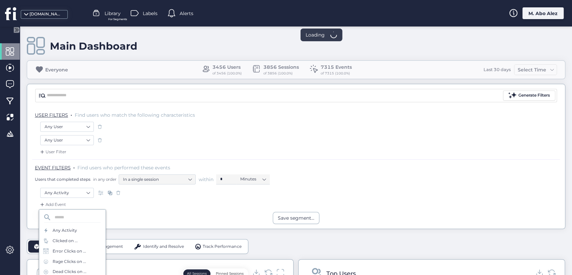
click at [101, 139] on span at bounding box center [99, 140] width 7 height 7
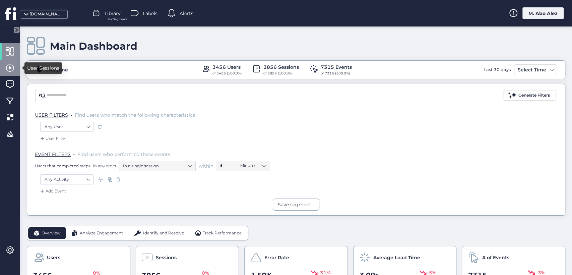
click at [0, 65] on div at bounding box center [10, 68] width 20 height 16
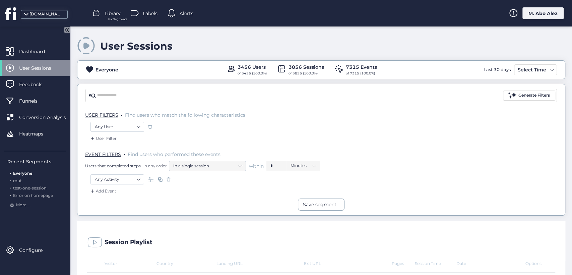
click at [68, 29] on icon at bounding box center [68, 29] width 2 height 3
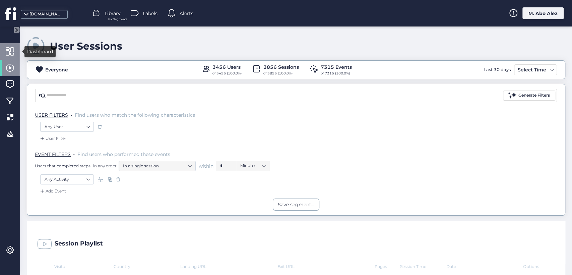
click at [10, 54] on span at bounding box center [10, 51] width 8 height 8
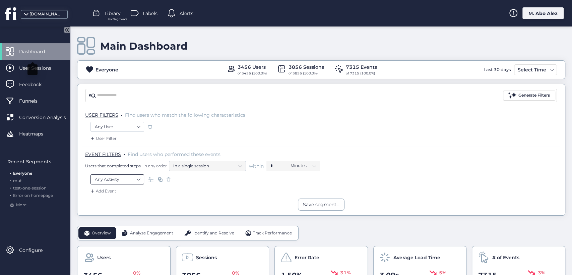
scroll to position [74, 0]
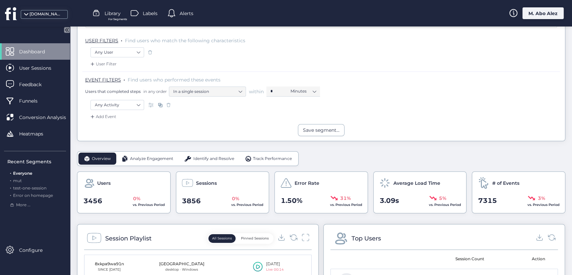
click at [69, 32] on icon at bounding box center [67, 30] width 6 height 6
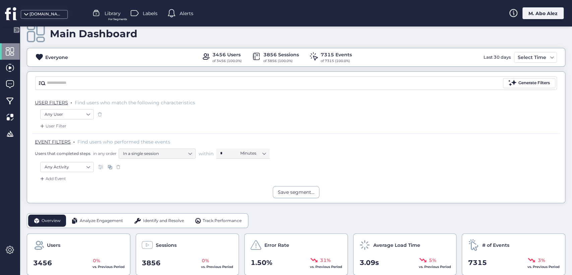
scroll to position [0, 0]
